Goal: Navigation & Orientation: Find specific page/section

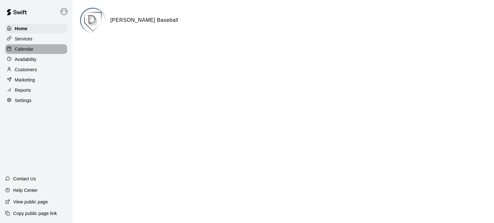
click at [23, 52] on p "Calendar" at bounding box center [24, 49] width 19 height 6
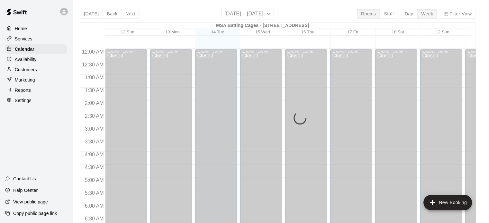
scroll to position [409, 0]
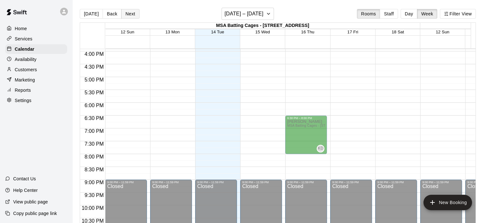
click at [129, 12] on button "Next" at bounding box center [130, 14] width 18 height 10
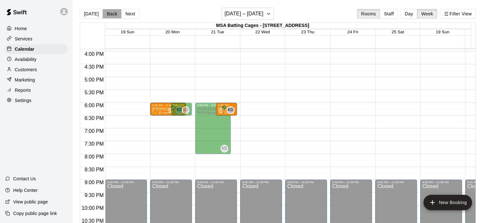
click at [108, 14] on button "Back" at bounding box center [112, 14] width 19 height 10
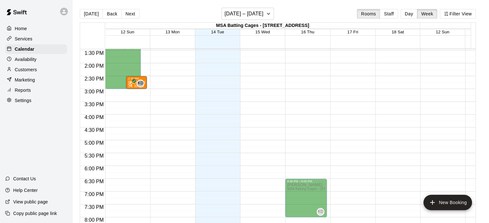
scroll to position [345, 0]
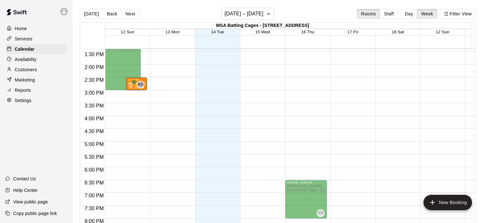
click at [24, 72] on p "Customers" at bounding box center [26, 70] width 22 height 6
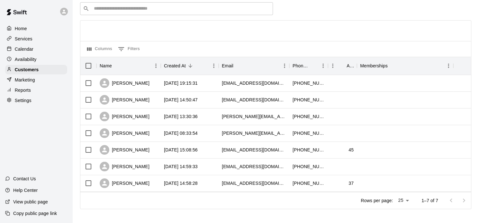
scroll to position [31, 0]
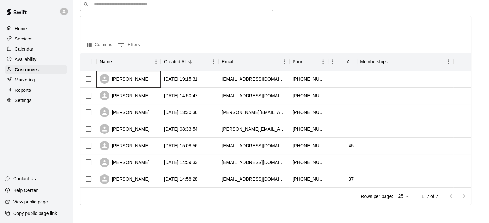
click at [132, 79] on div "[PERSON_NAME]" at bounding box center [125, 79] width 50 height 10
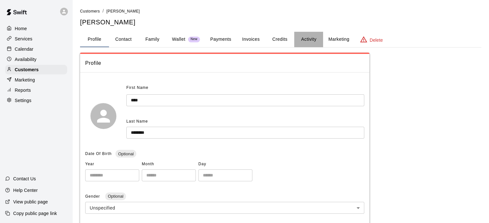
click at [311, 38] on button "Activity" at bounding box center [308, 39] width 29 height 15
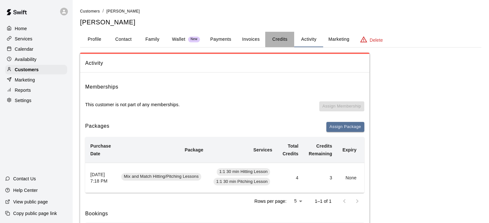
click at [282, 37] on button "Credits" at bounding box center [279, 39] width 29 height 15
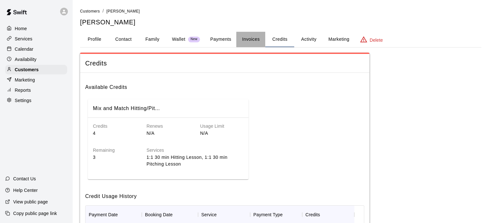
click at [257, 41] on button "Invoices" at bounding box center [250, 39] width 29 height 15
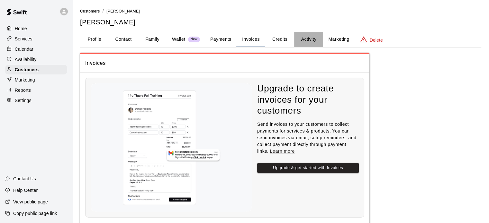
click at [307, 39] on button "Activity" at bounding box center [308, 39] width 29 height 15
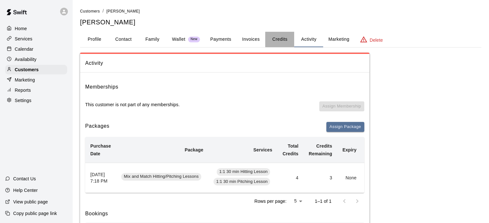
click at [278, 39] on button "Credits" at bounding box center [279, 39] width 29 height 15
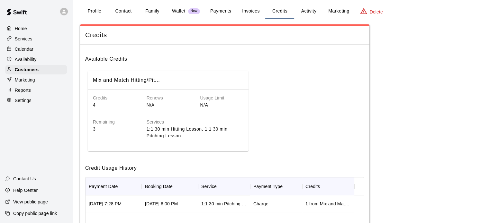
scroll to position [28, 0]
click at [308, 13] on button "Activity" at bounding box center [308, 11] width 29 height 15
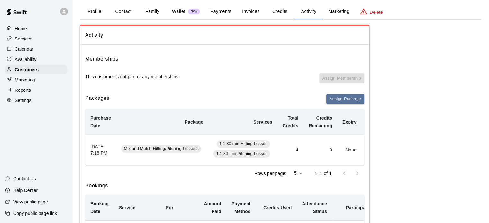
click at [32, 40] on div "Services" at bounding box center [36, 39] width 62 height 10
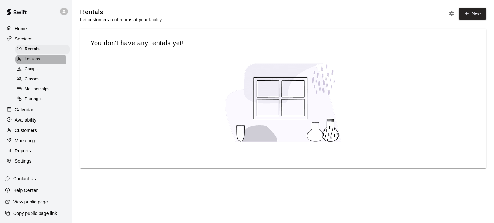
click at [34, 63] on span "Lessons" at bounding box center [32, 59] width 15 height 6
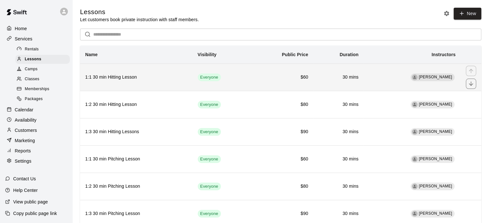
click at [148, 78] on h6 "1:1 30 min Hitting Lesson" at bounding box center [136, 77] width 102 height 7
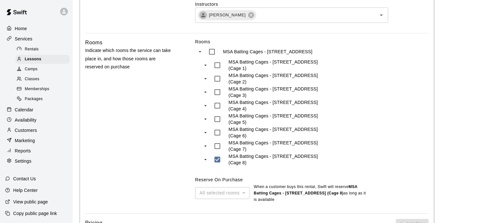
scroll to position [330, 0]
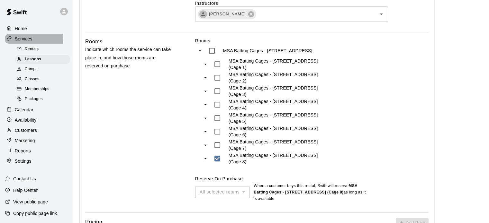
click at [32, 41] on p "Services" at bounding box center [24, 39] width 18 height 6
